Goal: Task Accomplishment & Management: Complete application form

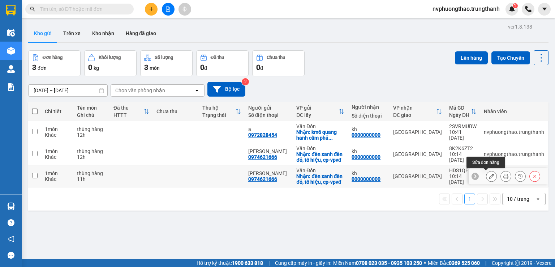
click at [489, 174] on icon at bounding box center [491, 175] width 5 height 5
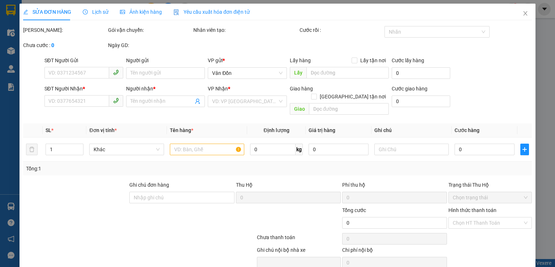
type input "0974621666"
type input "[PERSON_NAME]"
checkbox input "true"
type input "đèn xanh đèn đỏ, tô hiệu, cp-vpvđ"
type input "0000000000"
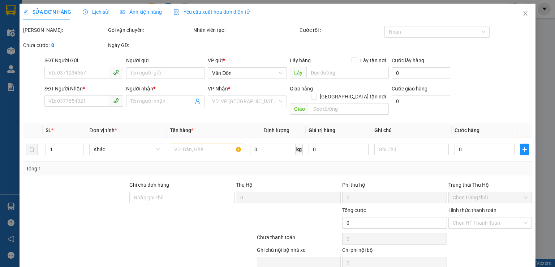
type input "kh"
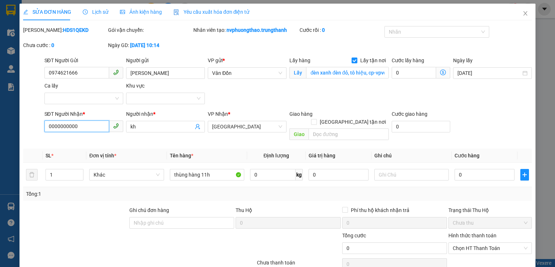
drag, startPoint x: 81, startPoint y: 123, endPoint x: 0, endPoint y: 118, distance: 81.1
click at [0, 118] on div "SỬA ĐƠN HÀNG Lịch sử Ảnh kiện hàng Yêu cầu xuất hóa đơn điện tử Total Paid Fee …" at bounding box center [277, 133] width 555 height 267
type input "0836020368"
drag, startPoint x: 138, startPoint y: 127, endPoint x: 107, endPoint y: 124, distance: 30.8
click at [107, 124] on div "SĐT Người Nhận * 0836020368 Người nhận * kh kh VP Nhận * [GEOGRAPHIC_DATA] Giao…" at bounding box center [288, 126] width 491 height 33
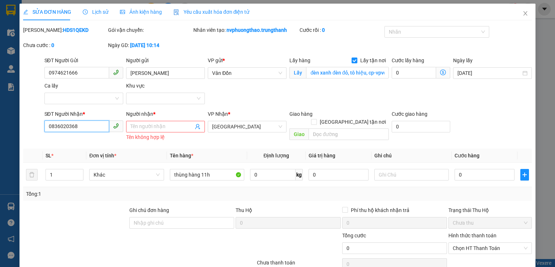
drag, startPoint x: 84, startPoint y: 125, endPoint x: 119, endPoint y: 125, distance: 34.7
click at [84, 125] on input "0836020368" at bounding box center [76, 126] width 65 height 12
click at [163, 129] on input "Người nhận *" at bounding box center [161, 127] width 63 height 8
drag, startPoint x: 511, startPoint y: 100, endPoint x: 456, endPoint y: 115, distance: 57.5
click at [511, 100] on div "SĐT Người Gửi 0974621666 Người gửi c giang VP gửi * Vân Đồn Lấy hàng Lấy tận nơ…" at bounding box center [288, 81] width 491 height 51
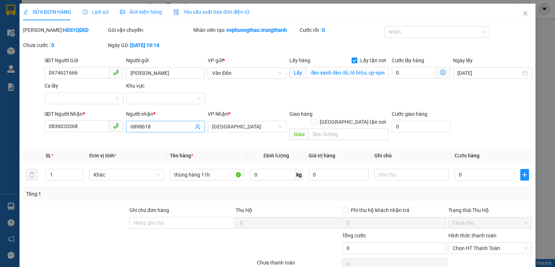
click at [172, 131] on span "0898618" at bounding box center [165, 127] width 79 height 12
type input "0898618999"
click at [75, 231] on div at bounding box center [96, 243] width 149 height 25
drag, startPoint x: 354, startPoint y: 128, endPoint x: 340, endPoint y: 82, distance: 48.8
click at [354, 128] on input "text" at bounding box center [349, 134] width 80 height 12
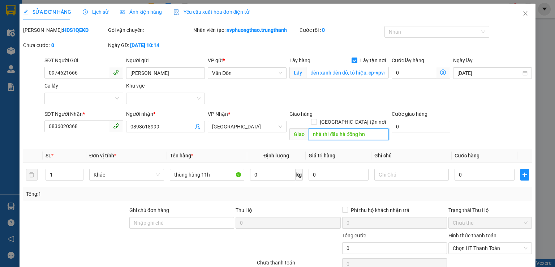
scroll to position [49, 0]
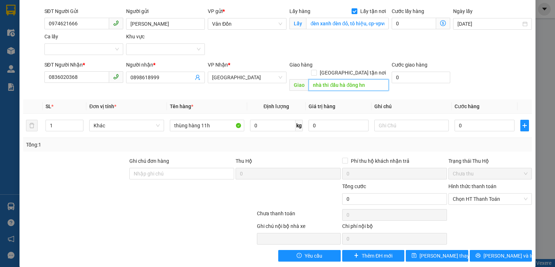
type input "nhà thi đấu hà đông hn"
click at [455, 120] on input "0" at bounding box center [485, 126] width 60 height 12
type input "10"
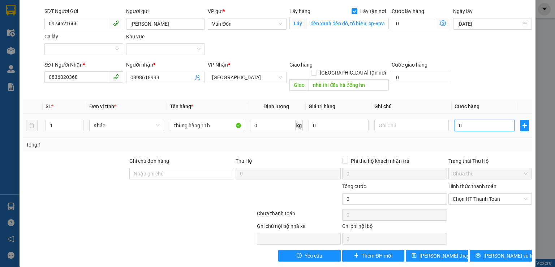
type input "10"
type input "100"
drag, startPoint x: 471, startPoint y: 187, endPoint x: 469, endPoint y: 184, distance: 3.7
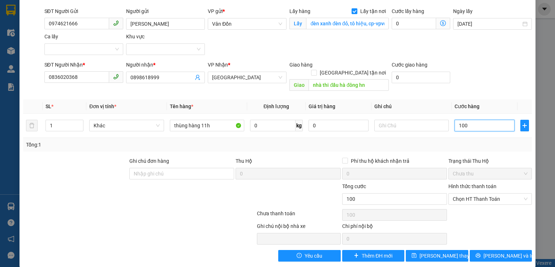
click at [469, 193] on span "Chọn HT Thanh Toán" at bounding box center [490, 198] width 75 height 11
type input "100"
type input "100.000"
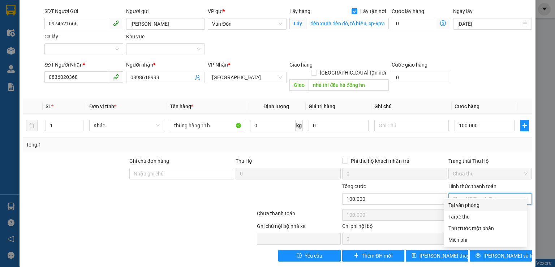
click at [460, 201] on div "Tại văn phòng" at bounding box center [486, 205] width 74 height 8
type input "0"
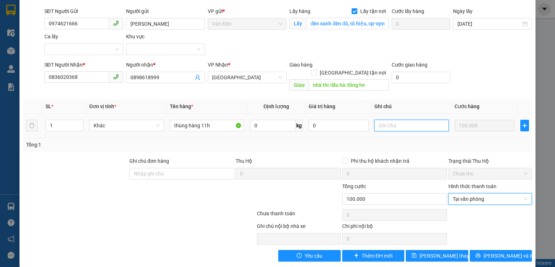
click at [396, 120] on input "text" at bounding box center [411, 126] width 74 height 12
type input "d"
type input "đtt 50k ship"
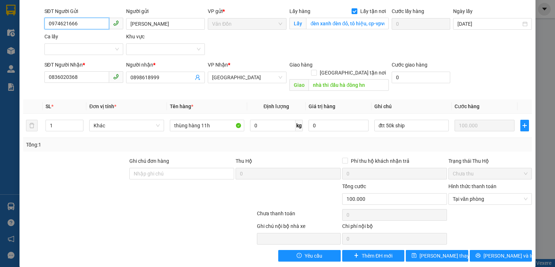
drag, startPoint x: 67, startPoint y: 24, endPoint x: 45, endPoint y: 25, distance: 21.7
click at [45, 25] on input "0974621666" at bounding box center [76, 24] width 65 height 12
click at [426, 252] on span "[PERSON_NAME] thay đổi" at bounding box center [449, 256] width 58 height 8
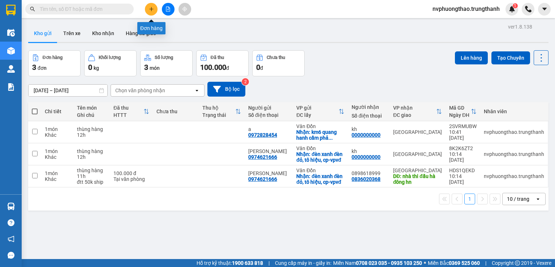
click at [152, 10] on icon "plus" at bounding box center [151, 9] width 5 height 5
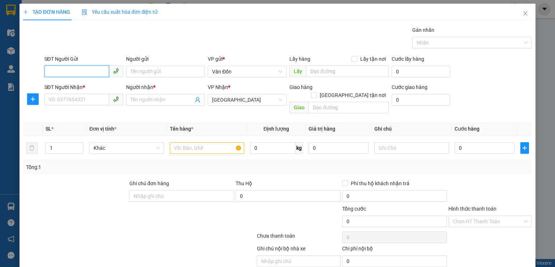
paste input "0974621666"
type input "0974621666"
click at [76, 85] on div "0974621666 - [PERSON_NAME]" at bounding box center [83, 86] width 71 height 8
type input "[PERSON_NAME]"
checkbox input "true"
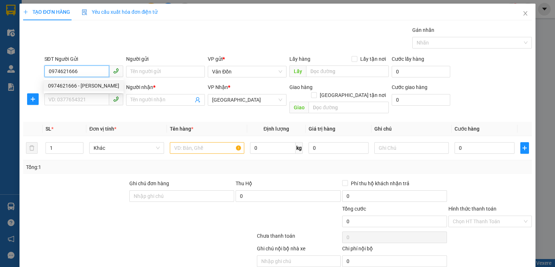
type input "đèn xanh đèn đỏ, tô hiệu, cp-vpvđ"
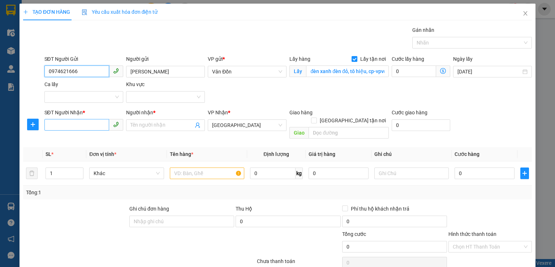
type input "0974621666"
click at [69, 123] on input "SĐT Người Nhận *" at bounding box center [76, 125] width 65 height 12
click at [81, 127] on input "SĐT Người Nhận *" at bounding box center [76, 125] width 65 height 12
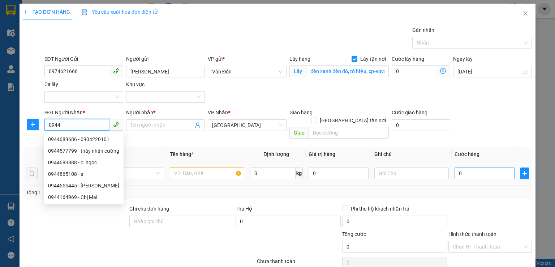
type input "0944"
click at [455, 167] on input "0" at bounding box center [485, 173] width 60 height 12
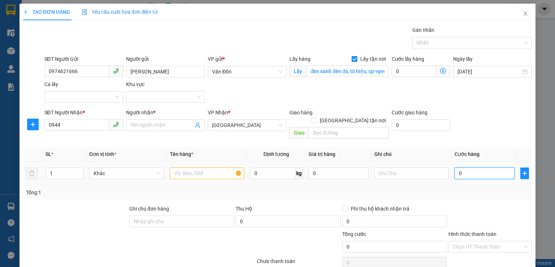
click at [455, 167] on input "0" at bounding box center [485, 173] width 60 height 12
type input "70"
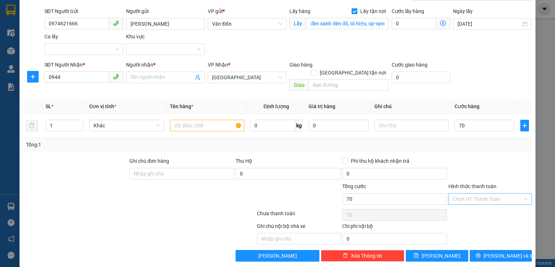
type input "70.000"
click at [462, 193] on input "Hình thức thanh toán" at bounding box center [488, 198] width 70 height 11
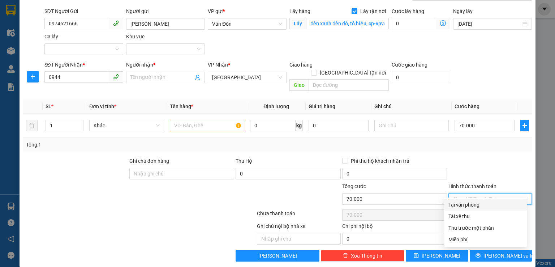
click at [462, 202] on div "Tại văn phòng" at bounding box center [486, 205] width 74 height 8
type input "0"
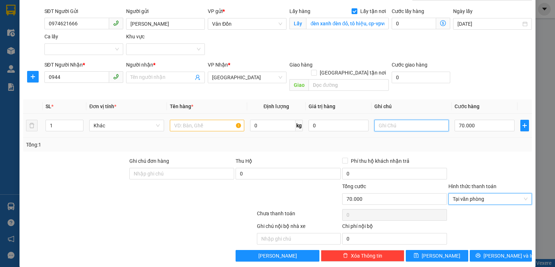
click at [392, 120] on input "text" at bounding box center [411, 126] width 74 height 12
type input "d"
type input "đtt 50k ship"
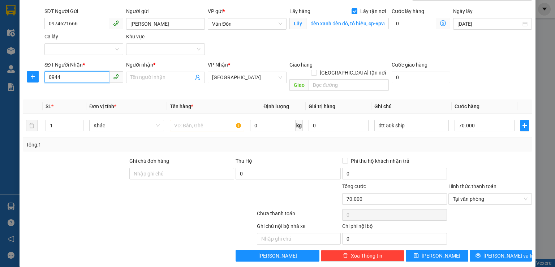
click at [79, 79] on input "0944" at bounding box center [76, 77] width 65 height 12
click at [93, 78] on input "0944" at bounding box center [76, 77] width 65 height 12
type input "0944689686"
click at [142, 77] on input "Người nhận *" at bounding box center [161, 77] width 63 height 8
drag, startPoint x: 140, startPoint y: 228, endPoint x: 143, endPoint y: 226, distance: 3.9
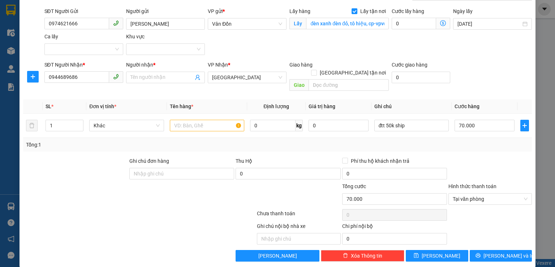
click at [142, 228] on div at bounding box center [96, 233] width 149 height 22
drag, startPoint x: 324, startPoint y: 77, endPoint x: 315, endPoint y: 80, distance: 9.8
click at [315, 80] on input "text" at bounding box center [349, 85] width 80 height 12
type input "[PERSON_NAME]"
click at [175, 120] on input "text" at bounding box center [207, 126] width 74 height 12
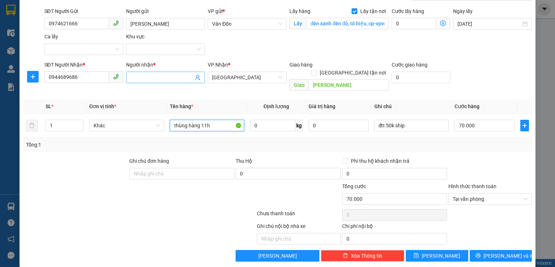
type input "thùng hàng 11h"
click at [150, 82] on span at bounding box center [165, 78] width 79 height 12
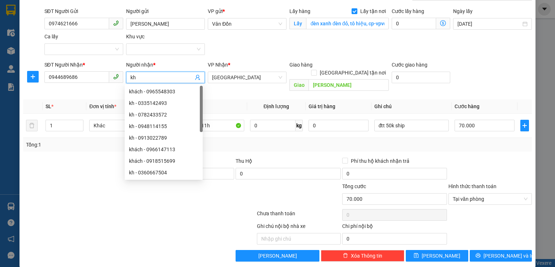
type input "kh"
click at [233, 90] on div "Transit Pickup Surcharge Ids Transit Deliver Surcharge Ids Transit Deliver Surc…" at bounding box center [277, 119] width 509 height 283
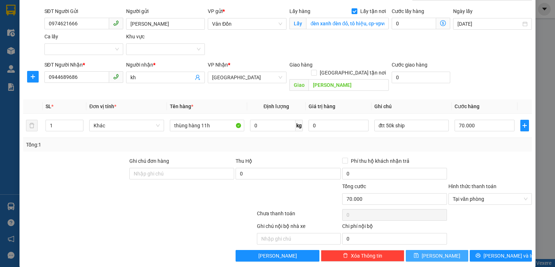
click at [441, 252] on button "[PERSON_NAME]" at bounding box center [437, 256] width 63 height 12
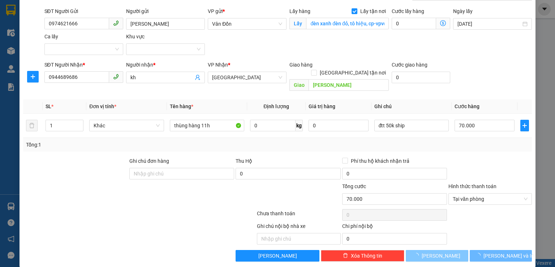
checkbox input "false"
type input "0"
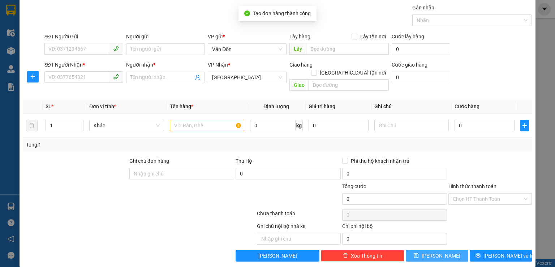
scroll to position [0, 0]
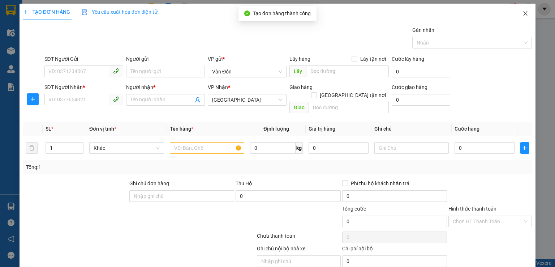
click at [524, 12] on icon "close" at bounding box center [526, 13] width 4 height 4
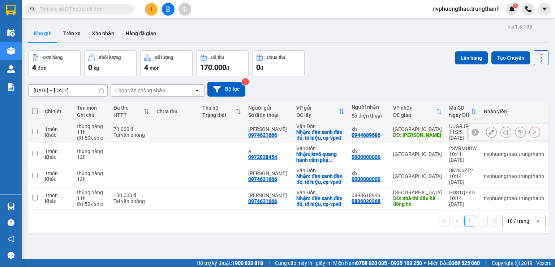
click at [34, 129] on input "checkbox" at bounding box center [34, 131] width 5 height 5
checkbox input "true"
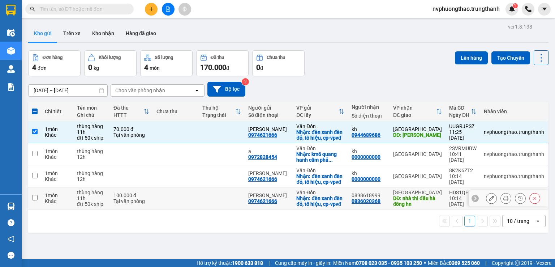
click at [34, 195] on input "checkbox" at bounding box center [34, 197] width 5 height 5
checkbox input "true"
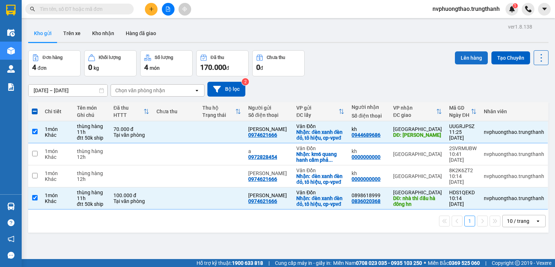
click at [464, 55] on button "Lên hàng" at bounding box center [471, 57] width 33 height 13
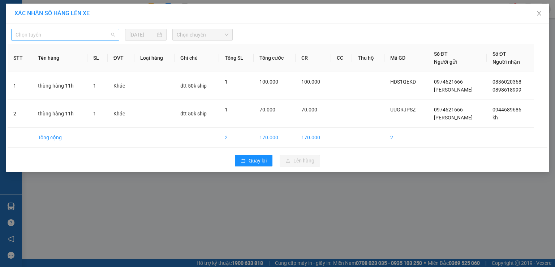
click at [77, 35] on span "Chọn tuyến" at bounding box center [65, 34] width 99 height 11
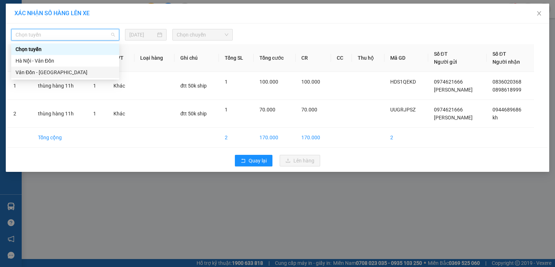
click at [53, 74] on div "Vân Đồn - [GEOGRAPHIC_DATA]" at bounding box center [65, 72] width 99 height 8
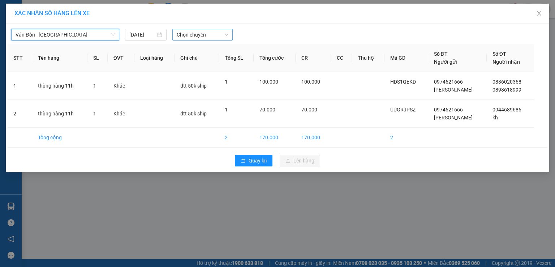
click at [179, 35] on span "Chọn chuyến" at bounding box center [203, 34] width 52 height 11
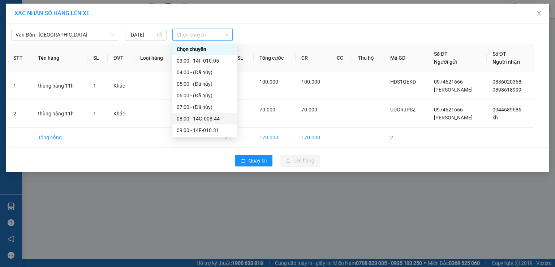
scroll to position [48, 0]
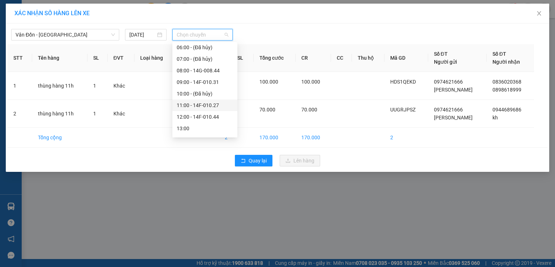
click at [201, 101] on div "11:00 - 14F-010.27" at bounding box center [205, 105] width 56 height 8
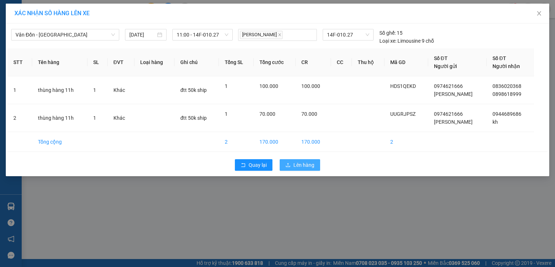
click at [307, 163] on span "Lên hàng" at bounding box center [303, 165] width 21 height 8
